Goal: Check status: Check status

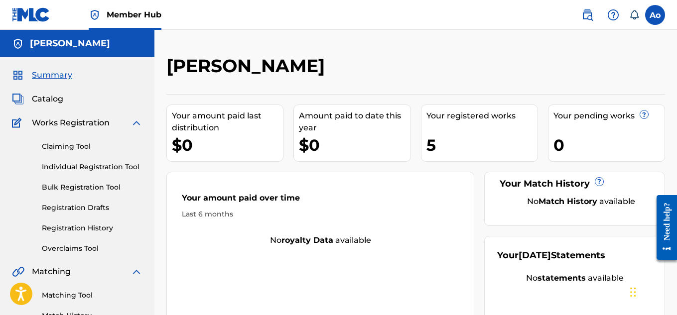
scroll to position [276, 0]
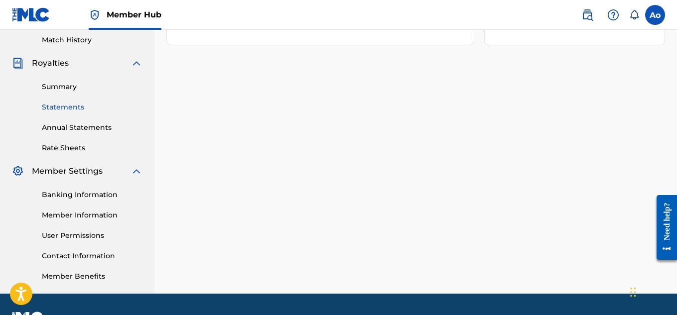
click at [79, 105] on link "Statements" at bounding box center [92, 107] width 101 height 10
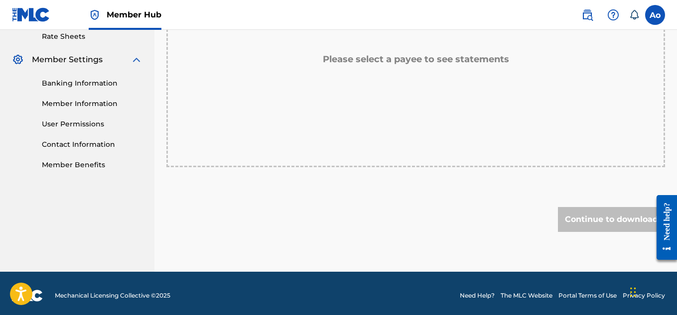
scroll to position [392, 0]
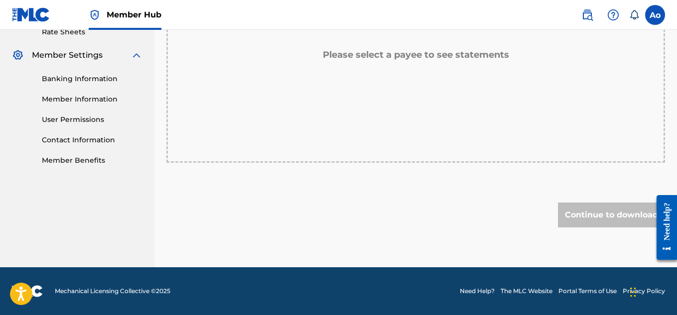
click at [411, 64] on div "Please select a payee to see statements" at bounding box center [415, 55] width 498 height 215
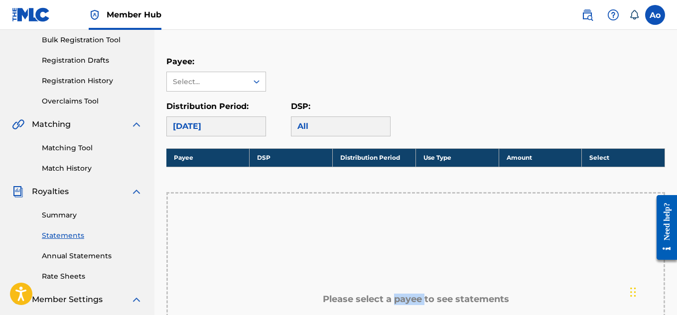
scroll to position [144, 0]
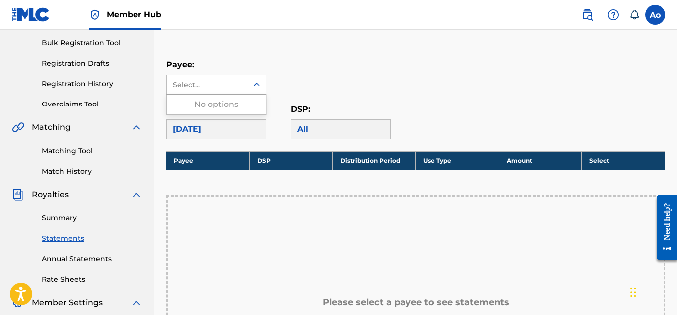
click at [252, 80] on icon at bounding box center [256, 85] width 10 height 10
click at [238, 126] on div "[DATE]" at bounding box center [216, 130] width 100 height 20
click at [255, 83] on icon at bounding box center [256, 85] width 10 height 10
click at [241, 131] on div "[DATE]" at bounding box center [216, 130] width 100 height 20
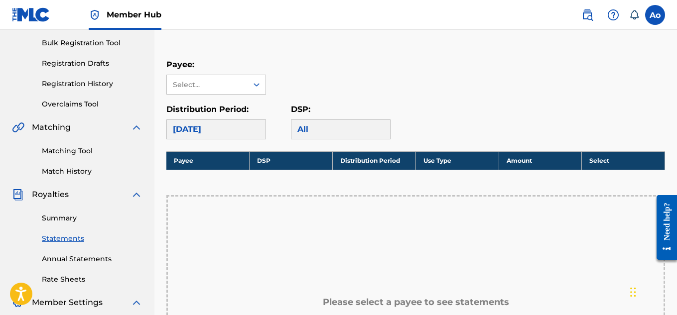
click at [310, 125] on div "All" at bounding box center [341, 130] width 100 height 20
click at [257, 85] on icon at bounding box center [256, 85] width 10 height 10
click at [460, 211] on div "Please select a payee to see statements" at bounding box center [415, 302] width 498 height 215
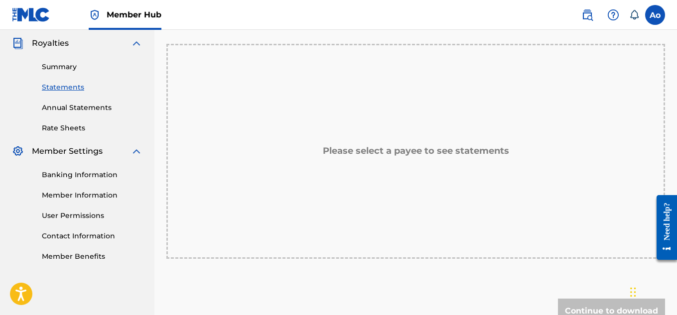
scroll to position [392, 0]
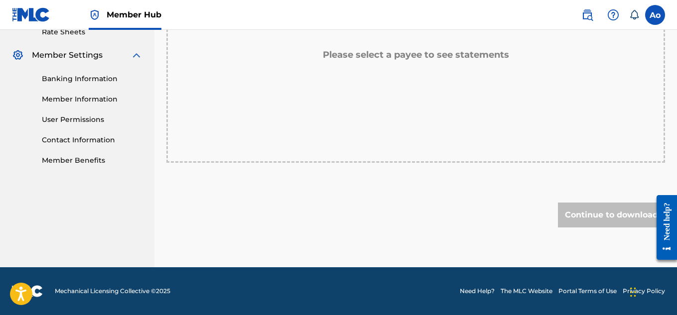
click at [584, 215] on div "Continue to download" at bounding box center [611, 215] width 107 height 25
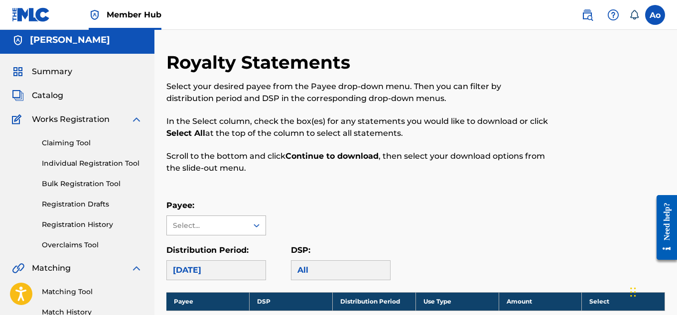
scroll to position [2, 0]
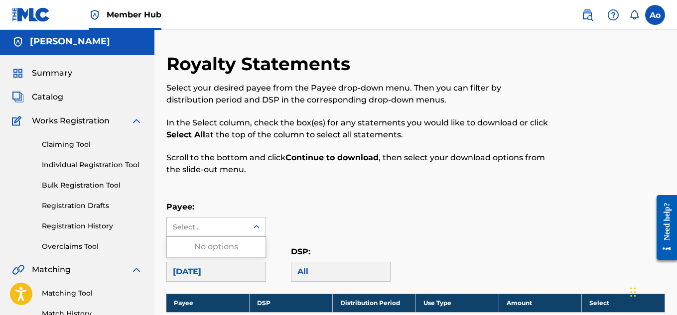
click at [228, 222] on div "Select..." at bounding box center [207, 227] width 68 height 10
click at [251, 229] on icon at bounding box center [256, 227] width 10 height 10
drag, startPoint x: 251, startPoint y: 229, endPoint x: 341, endPoint y: 275, distance: 100.9
click at [341, 275] on div "Payee: Use Up and Down to choose options, press Enter to select the currently f…" at bounding box center [415, 241] width 498 height 81
click at [341, 275] on div "All" at bounding box center [341, 272] width 100 height 20
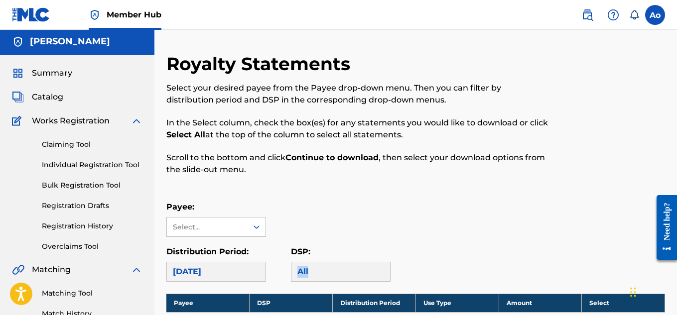
click at [341, 275] on div "All" at bounding box center [341, 272] width 100 height 20
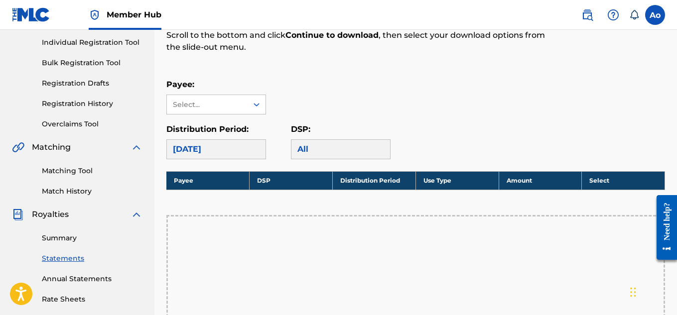
scroll to position [162, 0]
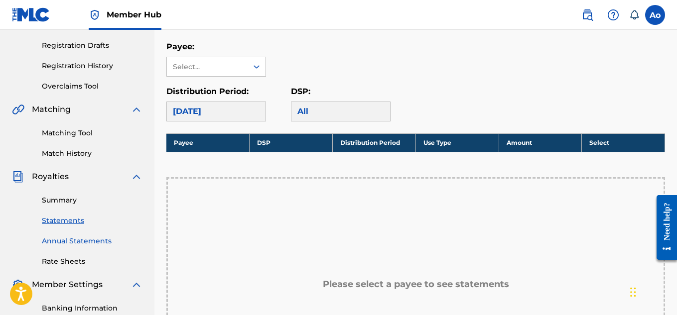
click at [104, 241] on link "Annual Statements" at bounding box center [92, 241] width 101 height 10
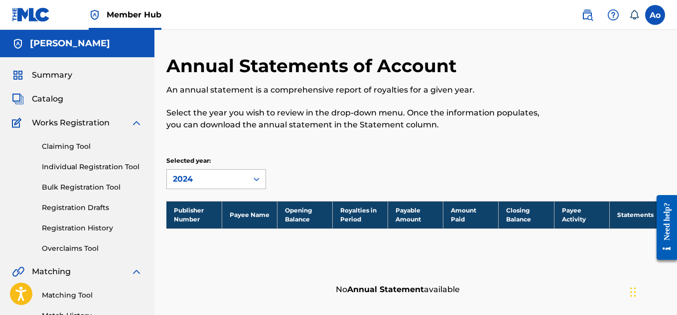
click at [233, 176] on div "2024" at bounding box center [207, 179] width 69 height 12
click at [522, 288] on div "No Annual Statement available" at bounding box center [498, 290] width 334 height 22
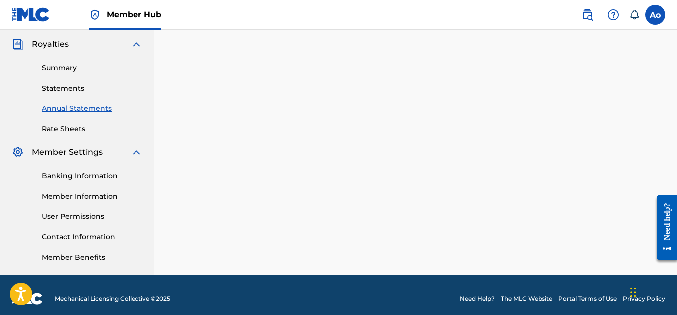
scroll to position [298, 0]
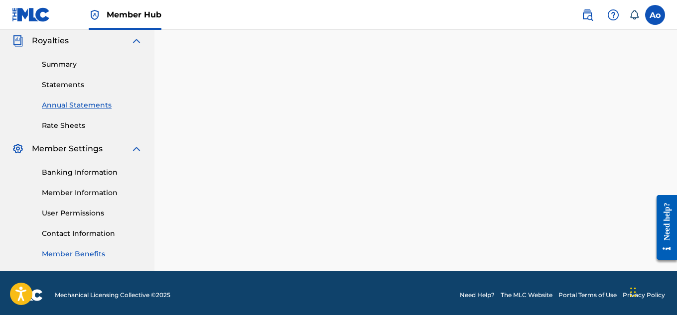
click at [91, 254] on link "Member Benefits" at bounding box center [92, 254] width 101 height 10
